Goal: Task Accomplishment & Management: Manage account settings

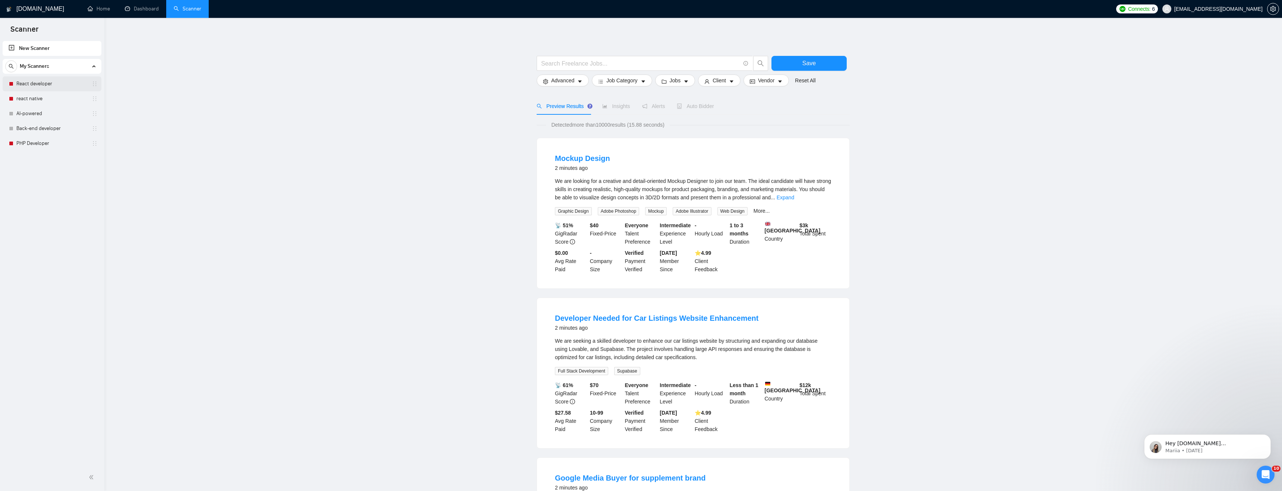
click at [58, 91] on div "React developer react native AI-powered Back-end developer PHP Developer" at bounding box center [52, 113] width 99 height 75
click at [53, 87] on link "React developer" at bounding box center [51, 83] width 71 height 15
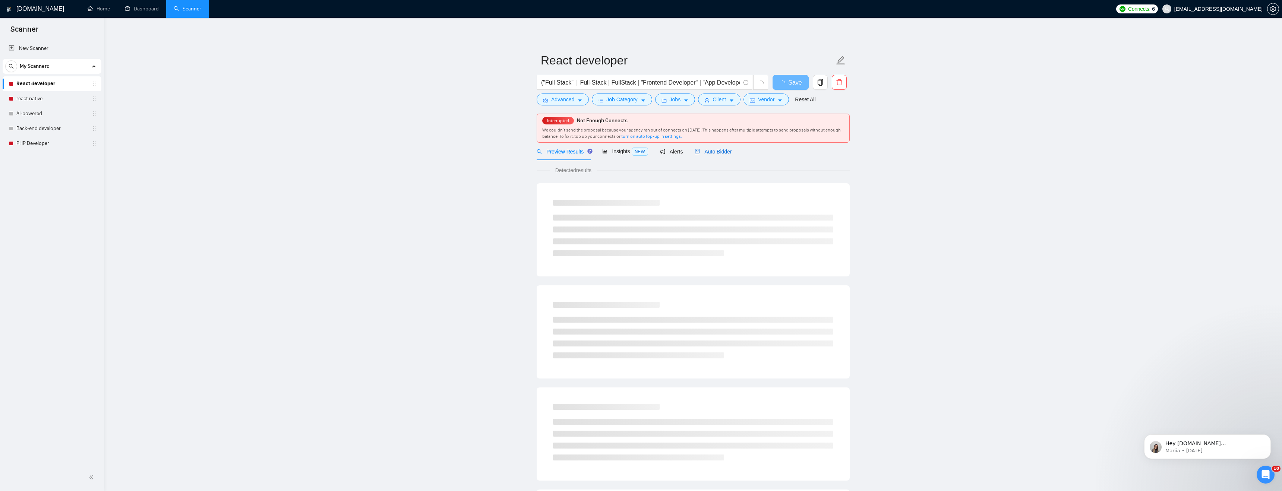
click at [724, 151] on span "Auto Bidder" at bounding box center [712, 152] width 37 height 6
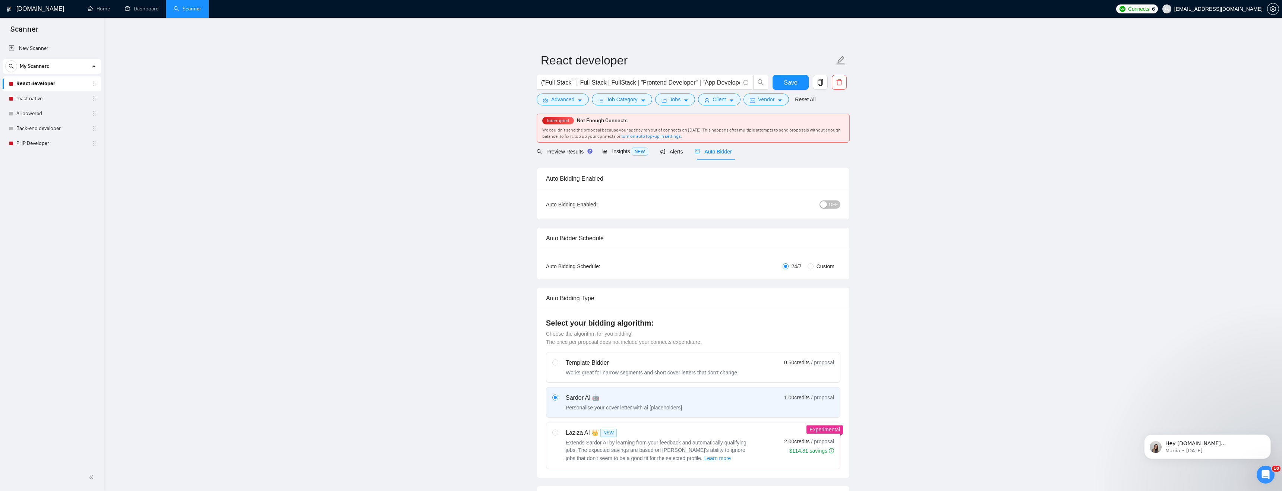
click at [841, 198] on div "Auto Bidding Enabled: OFF" at bounding box center [693, 205] width 312 height 30
click at [839, 212] on div "Auto Bidding Enabled: OFF" at bounding box center [693, 205] width 312 height 30
click at [829, 200] on div "OFF" at bounding box center [791, 204] width 98 height 9
click at [830, 203] on span "OFF" at bounding box center [833, 204] width 9 height 8
click at [792, 79] on span "Save" at bounding box center [790, 82] width 13 height 9
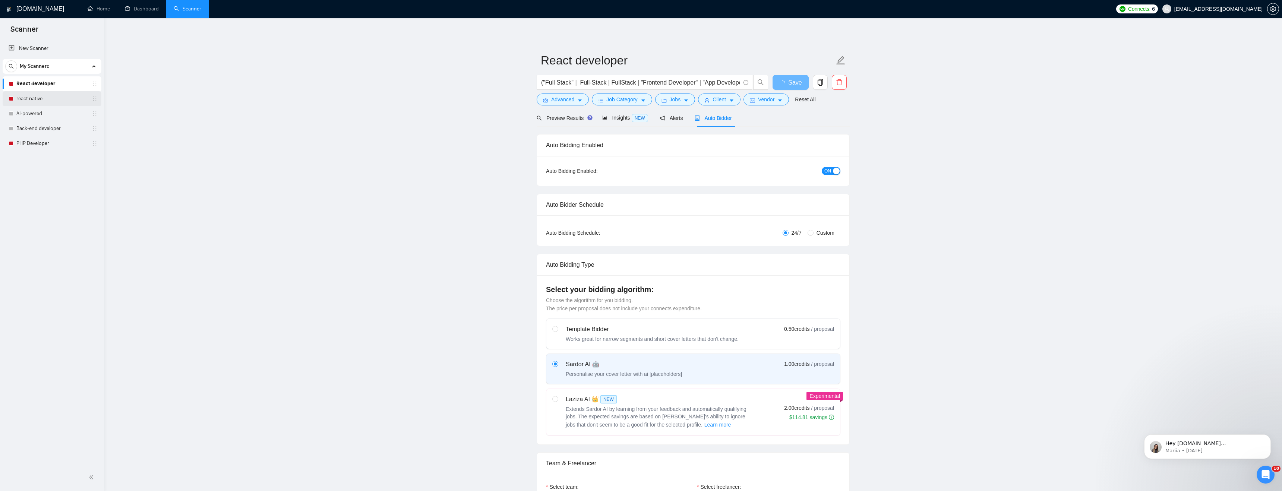
click at [41, 99] on link "react native" at bounding box center [51, 98] width 71 height 15
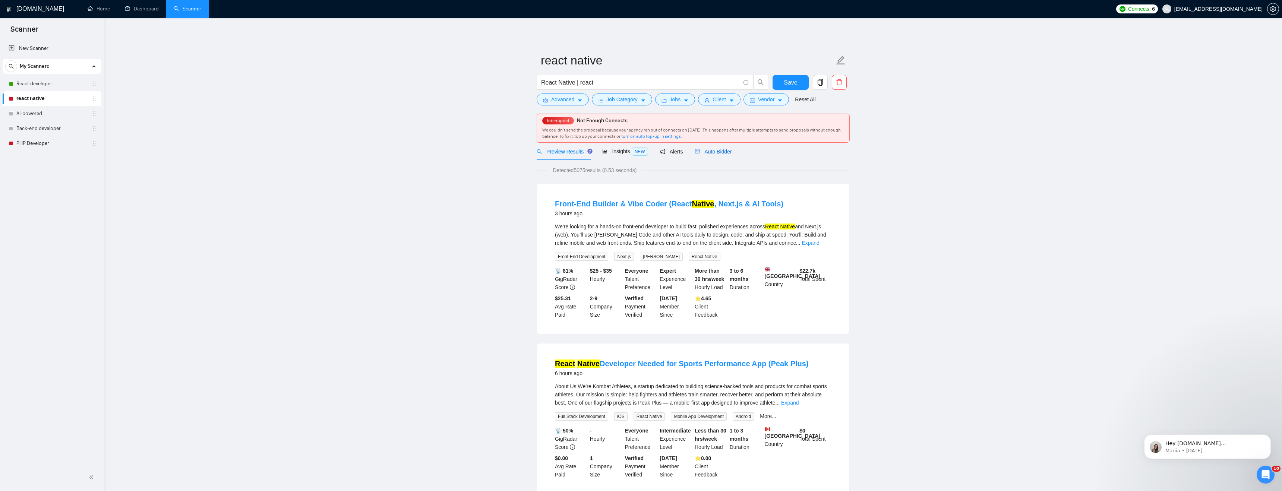
click at [716, 152] on span "Auto Bidder" at bounding box center [712, 152] width 37 height 6
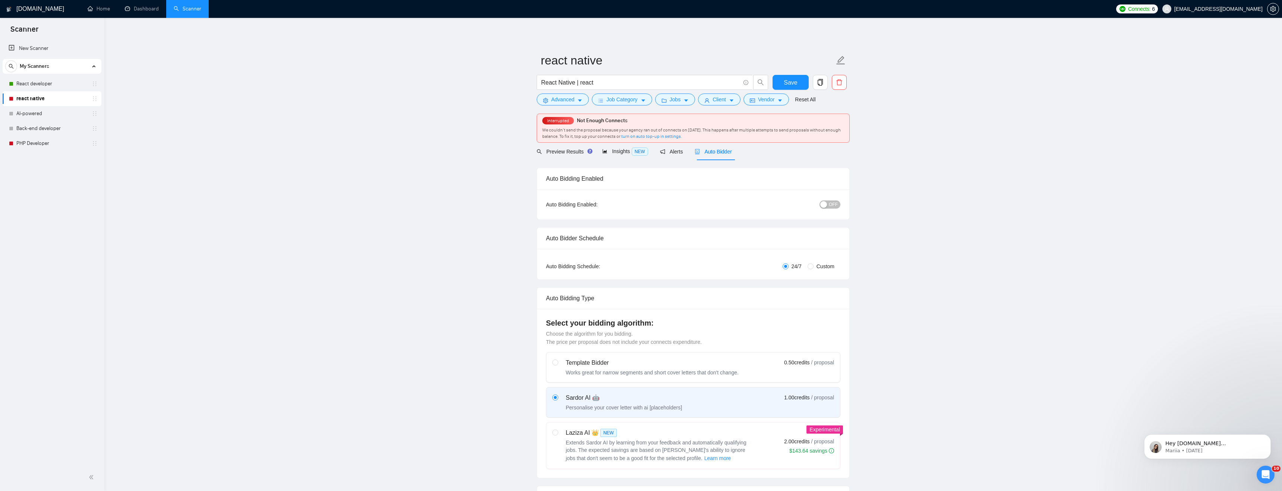
click at [826, 206] on div "button" at bounding box center [823, 204] width 7 height 7
click at [797, 83] on button "Save" at bounding box center [790, 82] width 36 height 15
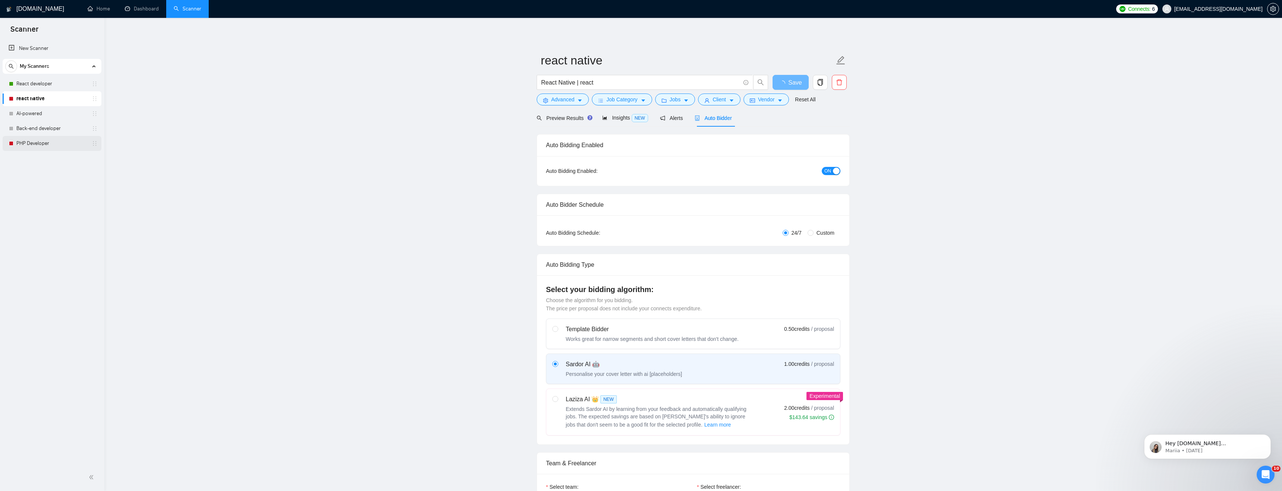
click at [47, 142] on link "PHP Developer" at bounding box center [51, 143] width 71 height 15
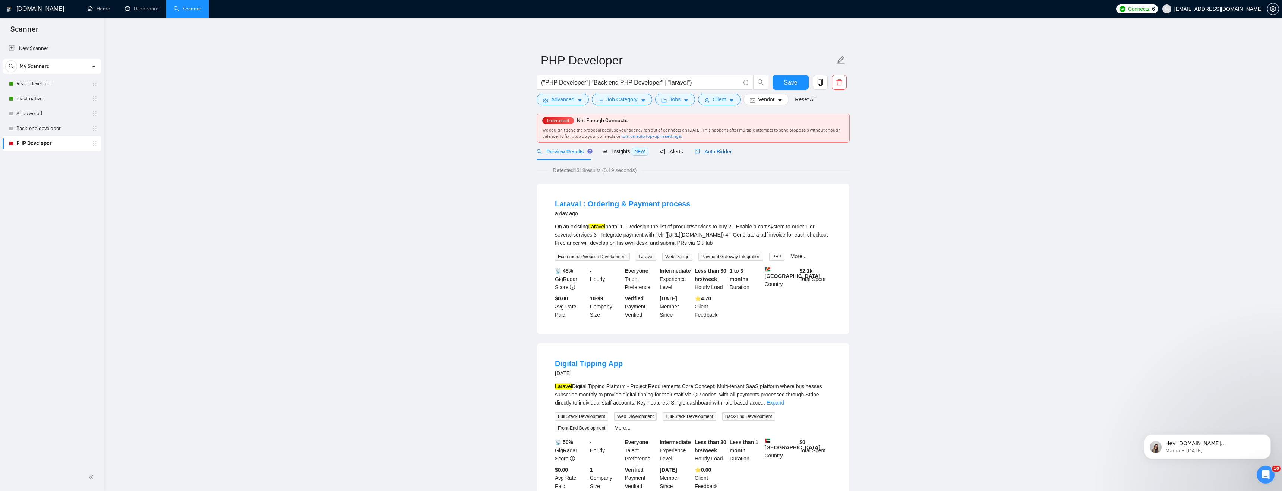
click at [718, 155] on div "Auto Bidder" at bounding box center [712, 152] width 37 height 8
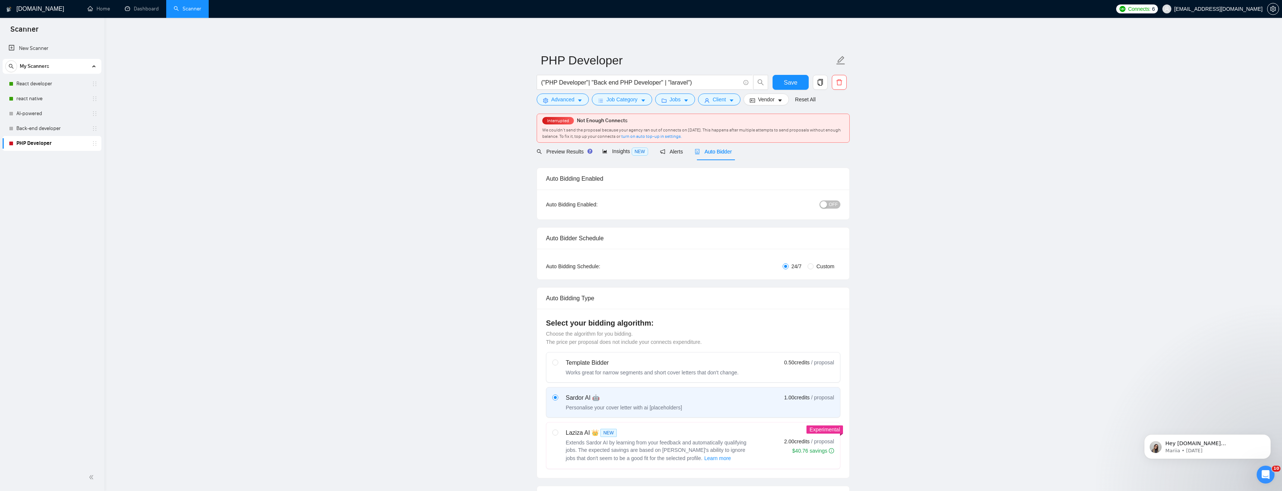
click at [829, 203] on span "OFF" at bounding box center [833, 204] width 9 height 8
click at [785, 80] on span "Save" at bounding box center [790, 82] width 13 height 9
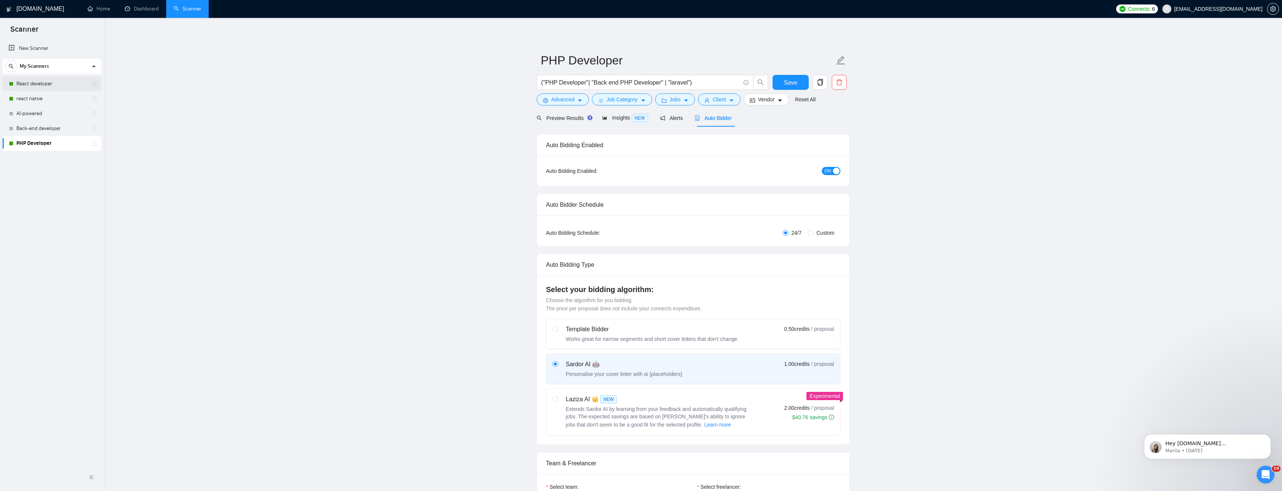
click at [50, 83] on link "React developer" at bounding box center [51, 83] width 71 height 15
